Goal: Task Accomplishment & Management: Manage account settings

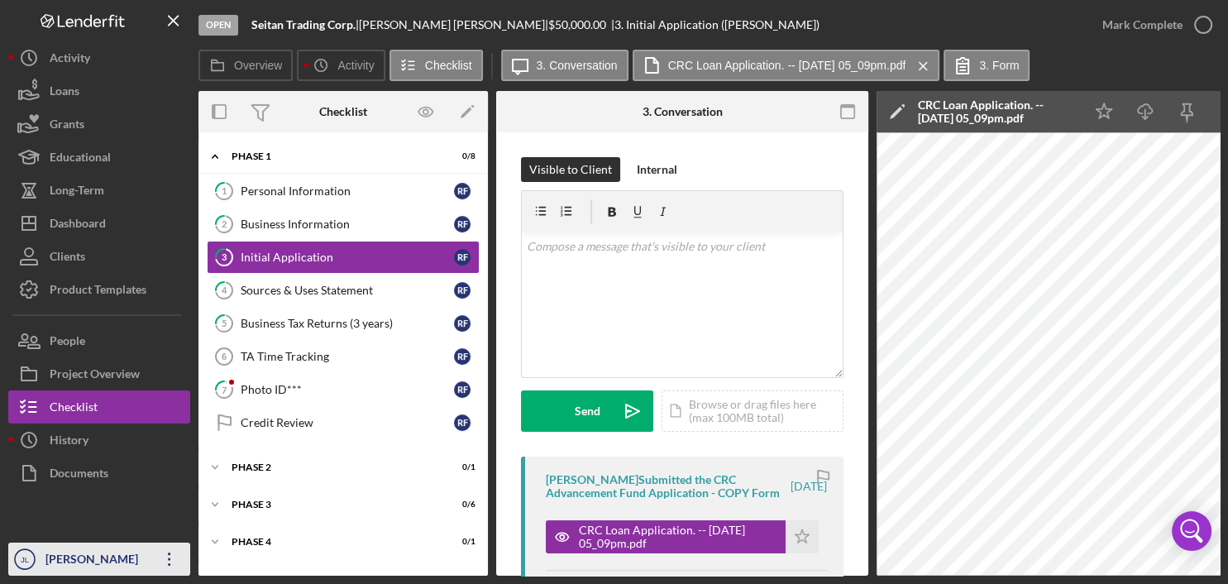
click at [103, 563] on div "[PERSON_NAME]" at bounding box center [94, 560] width 107 height 37
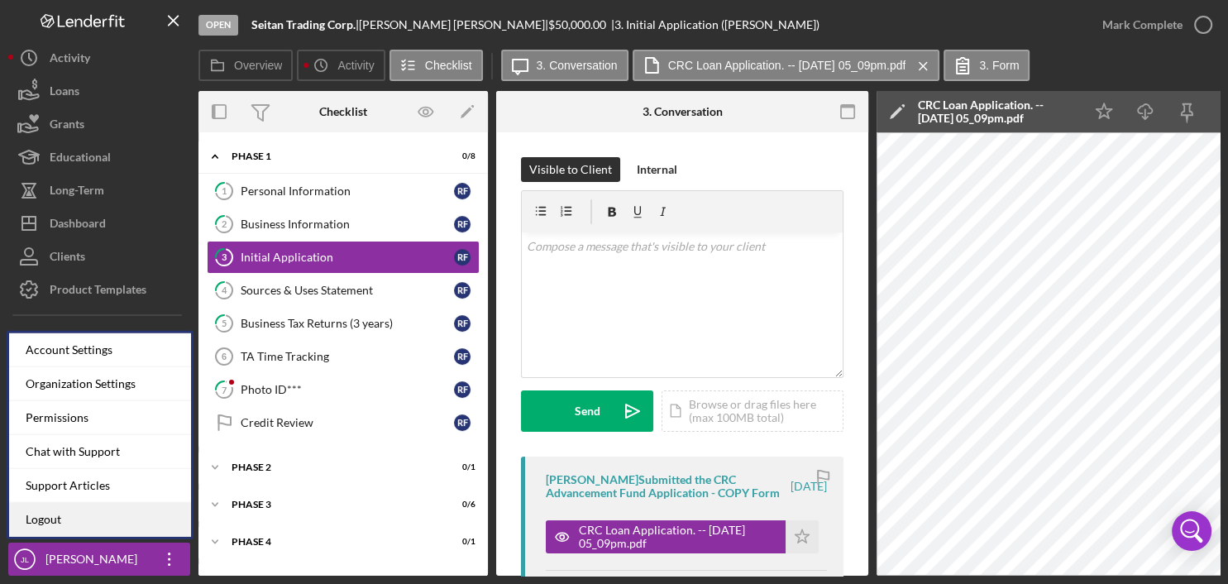
click at [104, 517] on link "Logout" at bounding box center [100, 520] width 182 height 34
